Goal: Task Accomplishment & Management: Find specific page/section

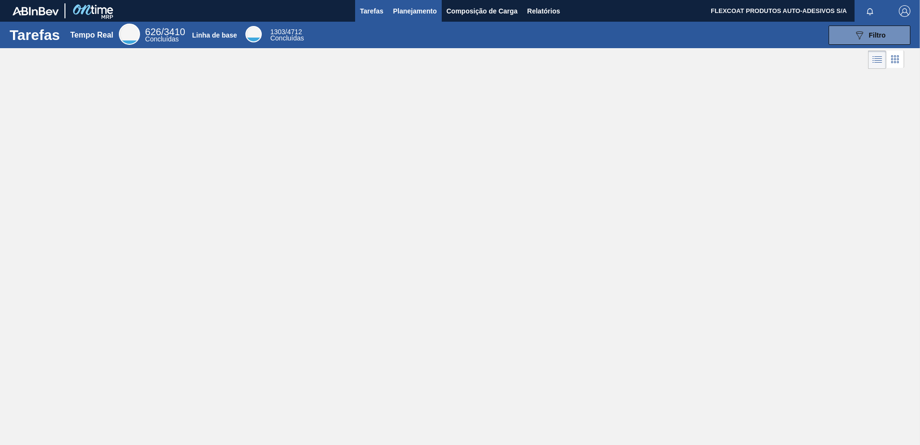
click at [404, 17] on button "Planejamento" at bounding box center [414, 11] width 53 height 22
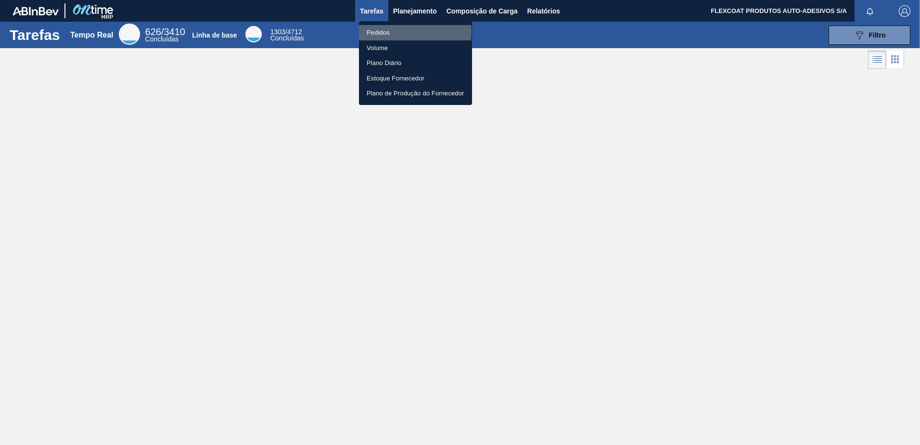
click at [381, 32] on li "Pedidos" at bounding box center [415, 32] width 113 height 15
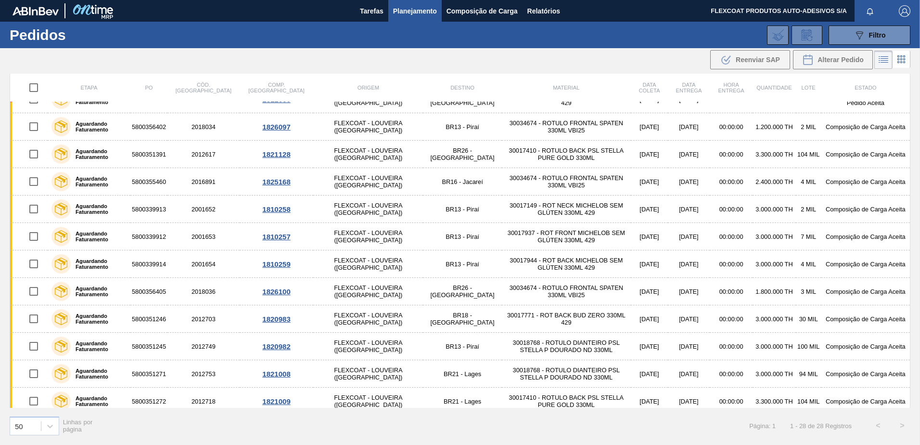
scroll to position [126, 0]
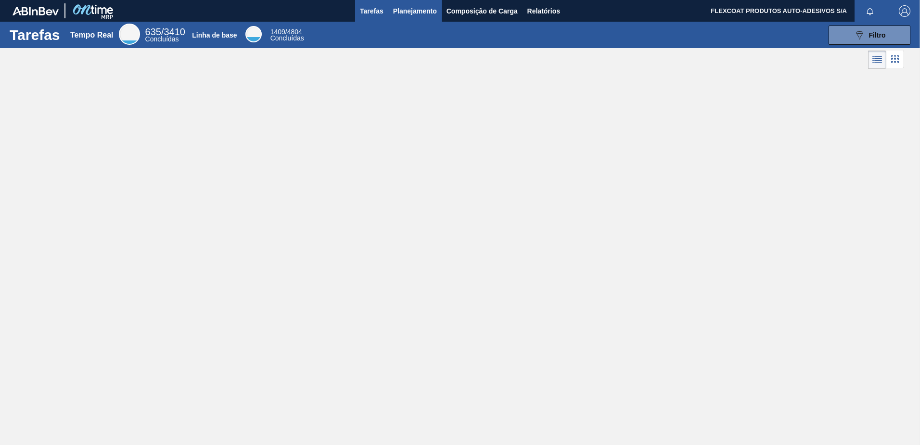
click at [397, 11] on span "Planejamento" at bounding box center [415, 11] width 44 height 12
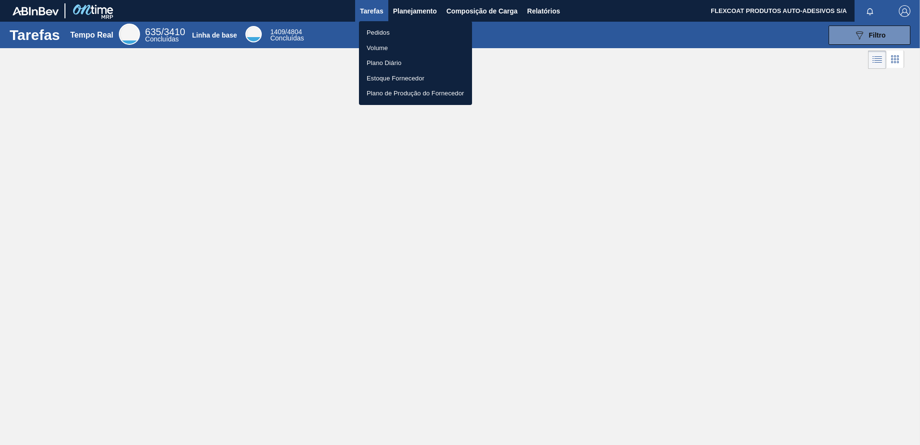
click at [379, 33] on li "Pedidos" at bounding box center [415, 32] width 113 height 15
